Goal: Book appointment/travel/reservation

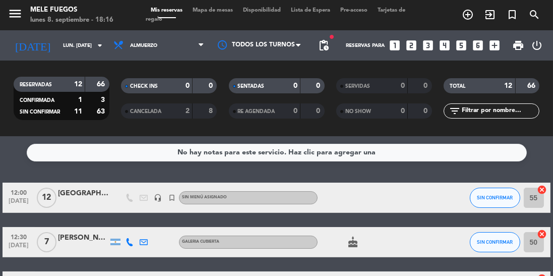
click at [226, 9] on span "Mapa de mesas" at bounding box center [213, 11] width 50 height 6
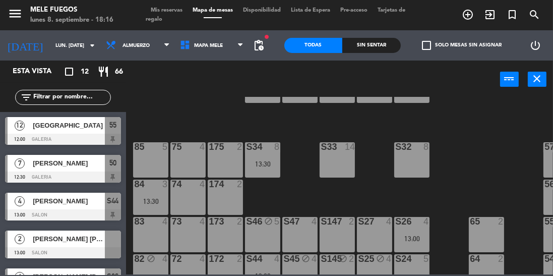
scroll to position [65, 0]
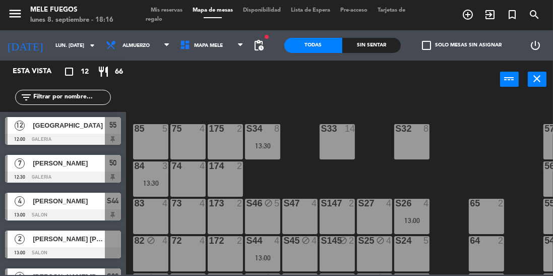
click at [412, 150] on div "S32 8" at bounding box center [412, 141] width 35 height 35
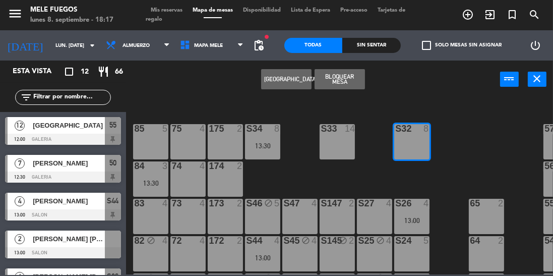
click at [516, 17] on icon "turned_in_not" at bounding box center [513, 15] width 12 height 12
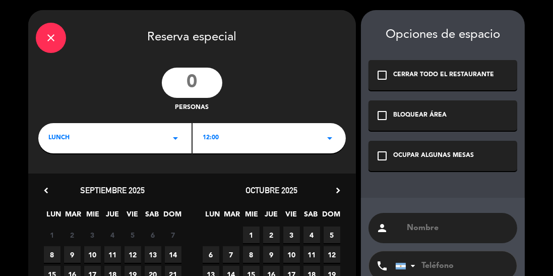
click at [204, 79] on input "number" at bounding box center [192, 83] width 61 height 30
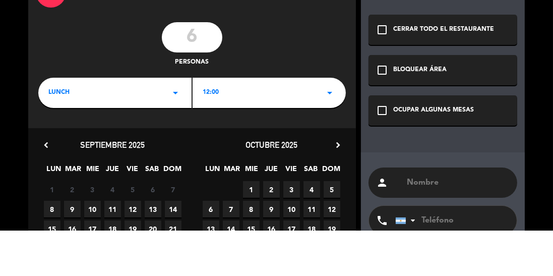
type input "6"
click at [312, 82] on div "6 personas" at bounding box center [192, 90] width 328 height 45
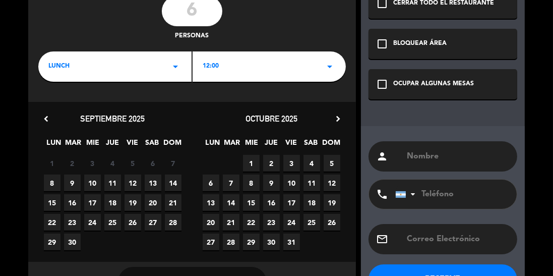
scroll to position [73, 0]
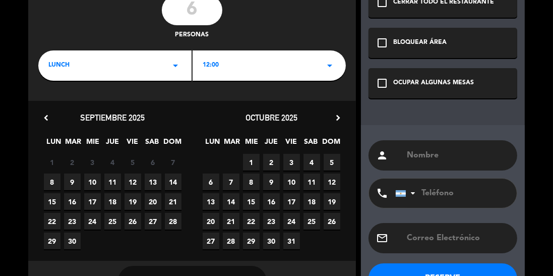
click at [364, 62] on div "Opciones de espacio check_box_outline_blank CERRAR TODO EL RESTAURANTE check_bo…" at bounding box center [443, 119] width 164 height 364
click at [327, 69] on icon "arrow_drop_down" at bounding box center [330, 66] width 12 height 12
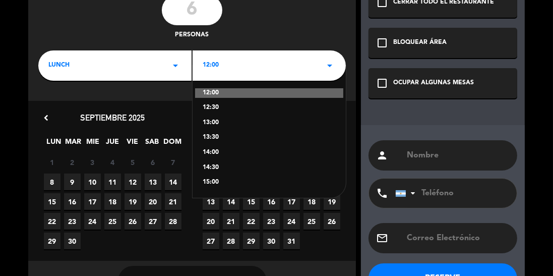
click at [178, 69] on icon "arrow_drop_down" at bounding box center [176, 66] width 12 height 12
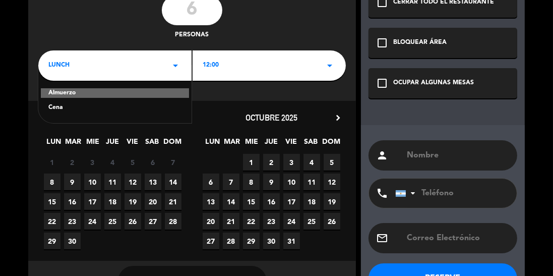
click at [156, 108] on div "Cena" at bounding box center [114, 108] width 133 height 10
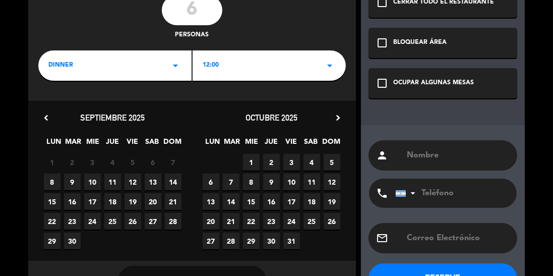
click at [326, 69] on icon "arrow_drop_down" at bounding box center [330, 66] width 12 height 12
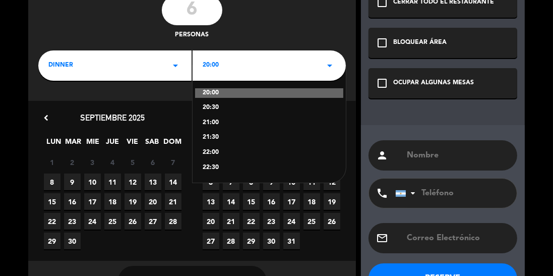
click at [220, 109] on div "20:30" at bounding box center [269, 108] width 133 height 10
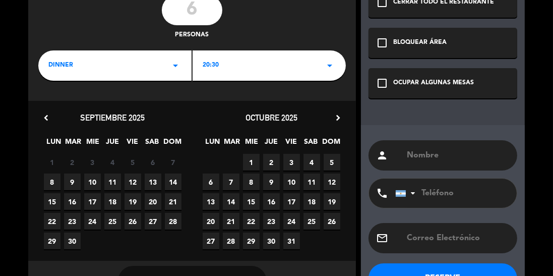
click at [50, 180] on span "8" at bounding box center [52, 182] width 17 height 17
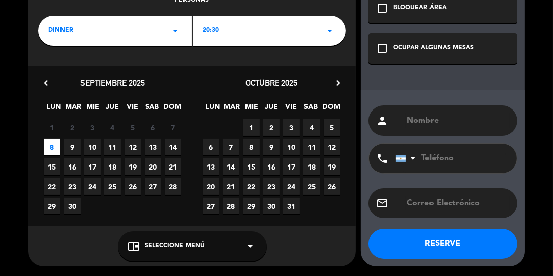
click at [254, 254] on div "chrome_reader_mode Seleccione Menú arrow_drop_down" at bounding box center [192, 246] width 149 height 30
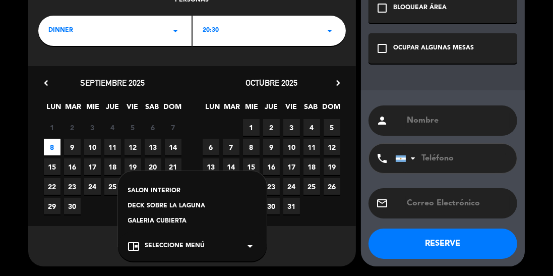
click at [223, 189] on div "SALON INTERIOR" at bounding box center [192, 191] width 129 height 10
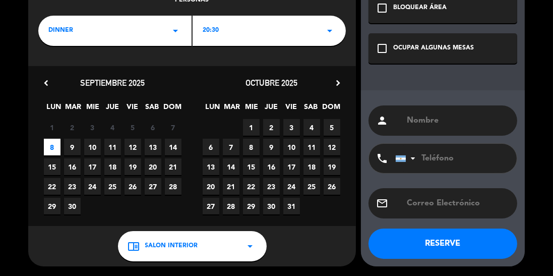
click at [478, 120] on input "text" at bounding box center [458, 121] width 104 height 14
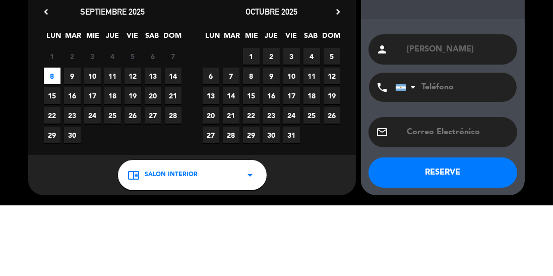
type input "Marolda"
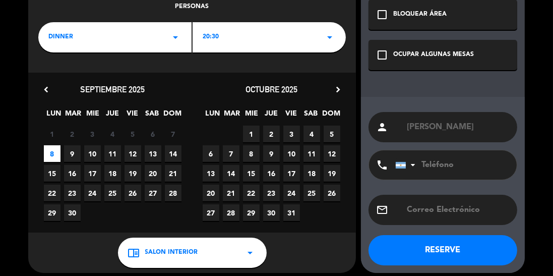
scroll to position [101, 0]
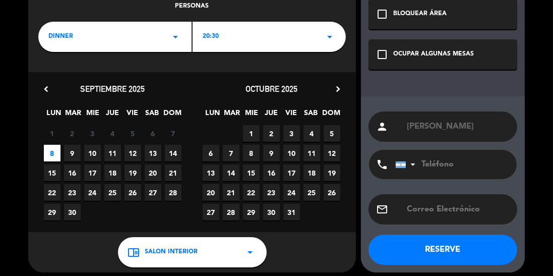
click at [481, 254] on button "RESERVE" at bounding box center [443, 250] width 149 height 30
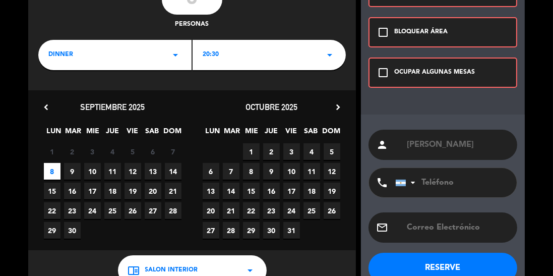
scroll to position [107, 0]
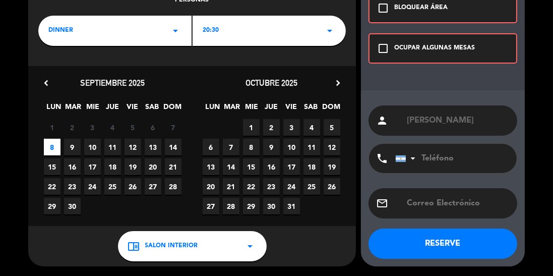
click at [385, 51] on icon "check_box_outline_blank" at bounding box center [383, 48] width 12 height 12
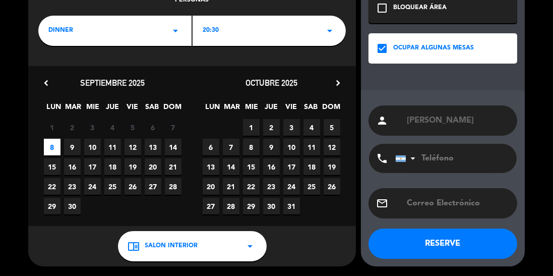
click at [483, 251] on button "RESERVE" at bounding box center [443, 244] width 149 height 30
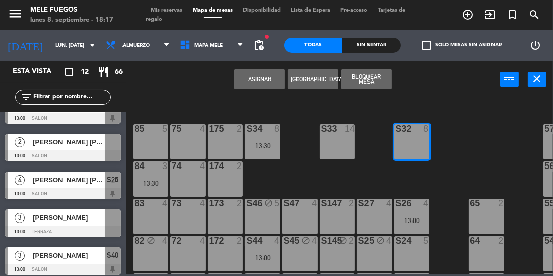
scroll to position [97, 0]
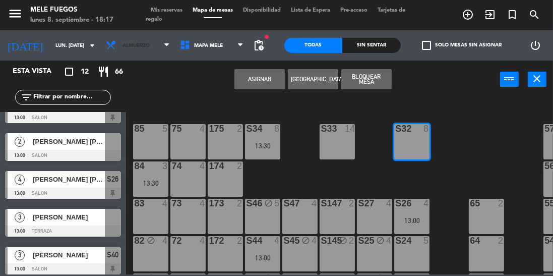
click at [162, 55] on span "Almuerzo" at bounding box center [138, 45] width 74 height 22
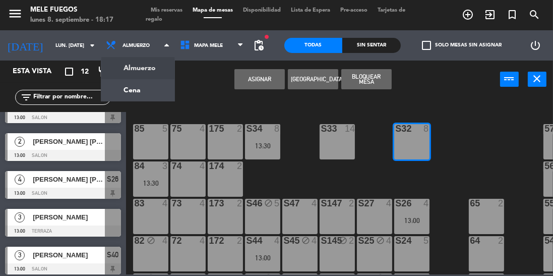
click at [150, 89] on ng-component "menu Mele Fuegos lunes 8. septiembre - 18:17 Mis reservas Mapa de mesas Disponi…" at bounding box center [276, 137] width 553 height 274
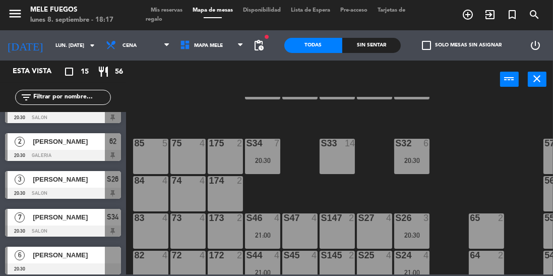
scroll to position [51, 0]
click at [419, 164] on div "S32 6 20:30" at bounding box center [412, 155] width 35 height 35
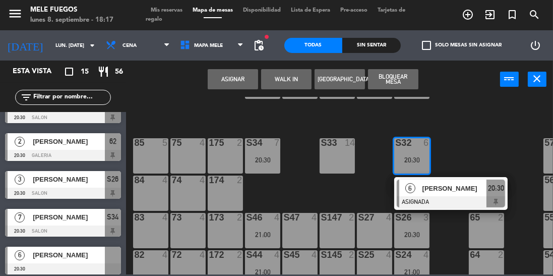
click at [479, 144] on div "100 8 101 8 102 8 103 8 104 8 S32 6 20:30 6 Victoria Leon ASIGNADA 20:30 S33 14…" at bounding box center [343, 186] width 422 height 178
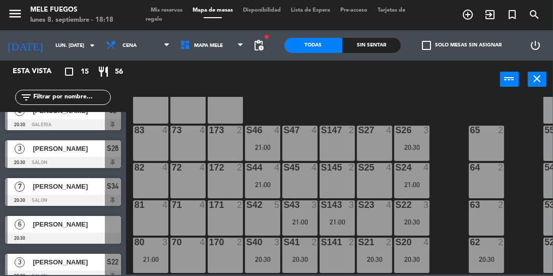
scroll to position [134, 0]
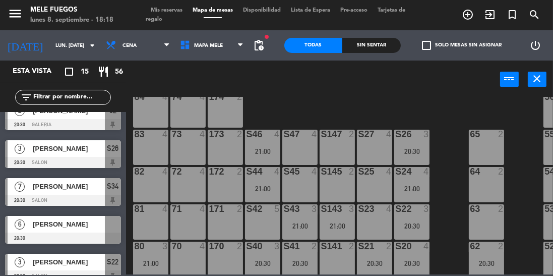
click at [266, 152] on div "21:00" at bounding box center [262, 151] width 35 height 7
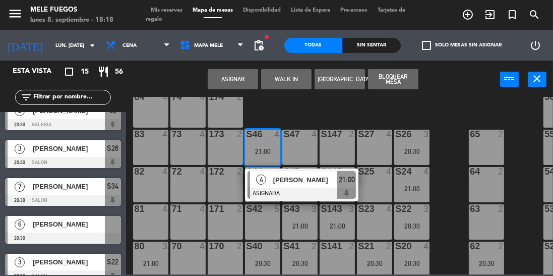
click at [455, 109] on div "100 8 101 8 102 8 103 8 104 8 S32 6 20:30 S33 14 S34 7 20:30 75 4 85 5 175 2 57…" at bounding box center [343, 186] width 422 height 178
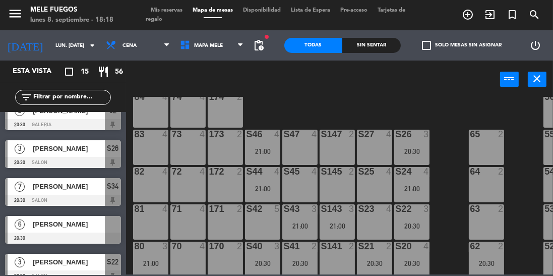
click at [416, 188] on div "21:00" at bounding box center [412, 188] width 35 height 7
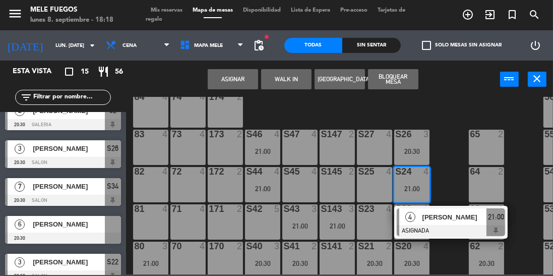
click at [371, 189] on div "S25 4" at bounding box center [374, 184] width 35 height 35
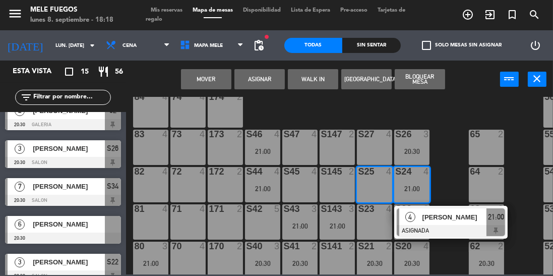
click at [448, 166] on div "100 8 101 8 102 8 103 8 104 8 S32 6 20:30 S33 14 S34 7 20:30 75 4 85 5 175 2 57…" at bounding box center [343, 186] width 422 height 178
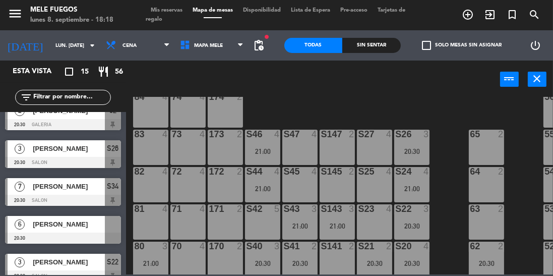
click at [414, 186] on div "21:00" at bounding box center [412, 188] width 35 height 7
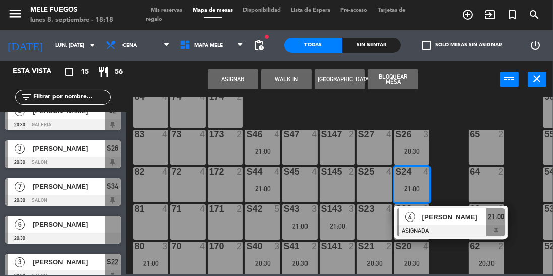
click at [375, 145] on div "S27 4" at bounding box center [374, 147] width 35 height 35
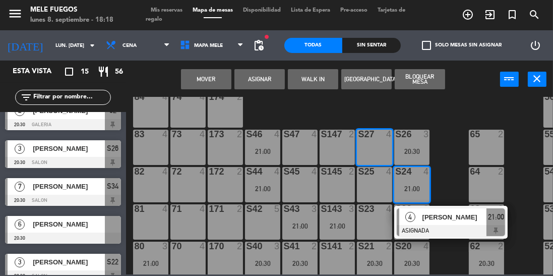
click at [218, 81] on button "Mover" at bounding box center [206, 79] width 50 height 20
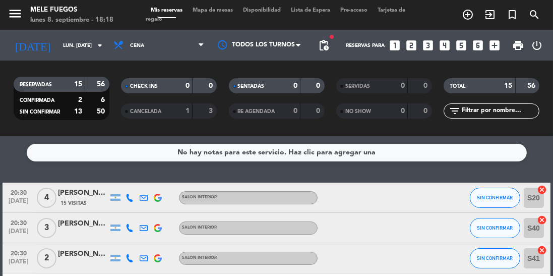
click at [210, 13] on span "Mapa de mesas" at bounding box center [213, 11] width 50 height 6
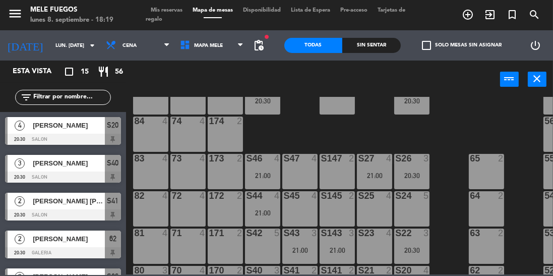
scroll to position [118, 0]
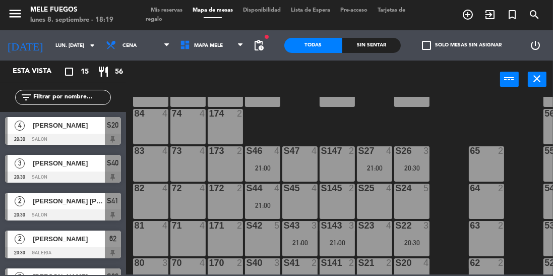
click at [381, 171] on div "21:00" at bounding box center [374, 167] width 35 height 7
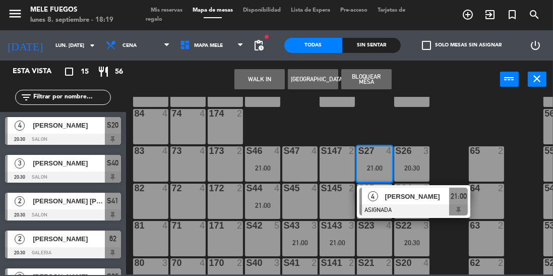
click at [451, 126] on div "100 8 101 8 102 8 103 8 104 8 S32 6 20:30 S33 14 S34 7 20:30 75 4 85 5 175 2 57…" at bounding box center [343, 186] width 422 height 178
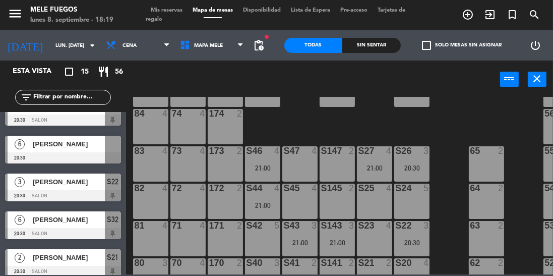
scroll to position [195, 0]
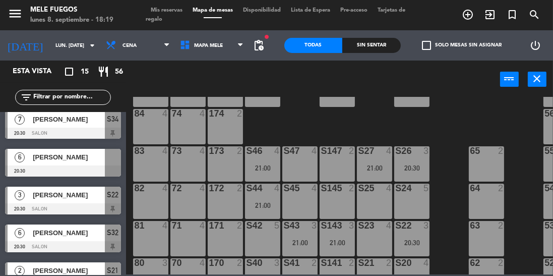
click at [113, 166] on div at bounding box center [63, 170] width 116 height 11
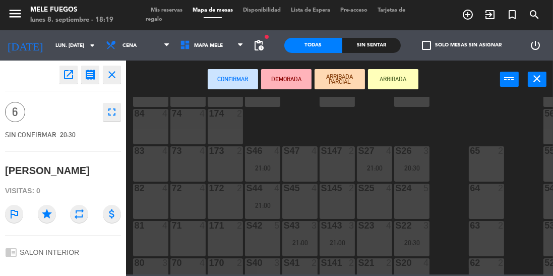
click at [405, 206] on div "S24 5" at bounding box center [412, 201] width 35 height 35
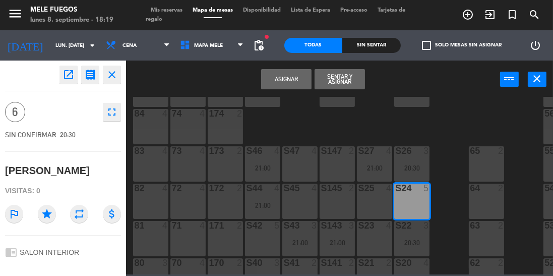
click at [375, 203] on div "S25 4" at bounding box center [374, 201] width 35 height 35
click at [291, 79] on button "Asignar" at bounding box center [286, 79] width 50 height 20
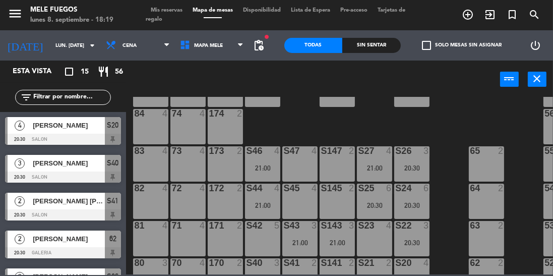
scroll to position [0, 0]
